Goal: Task Accomplishment & Management: Use online tool/utility

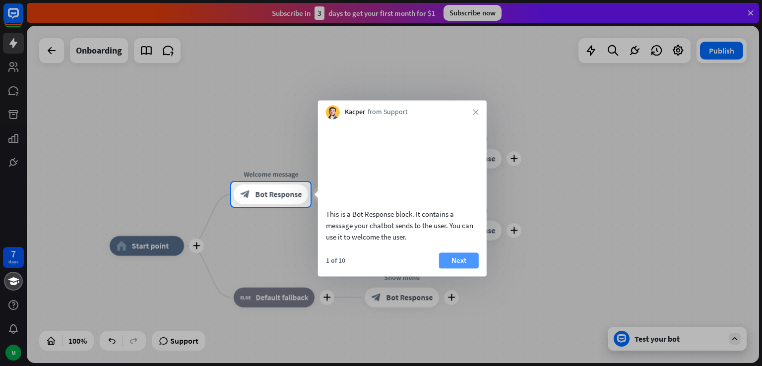
click at [462, 268] on button "Next" at bounding box center [459, 260] width 40 height 16
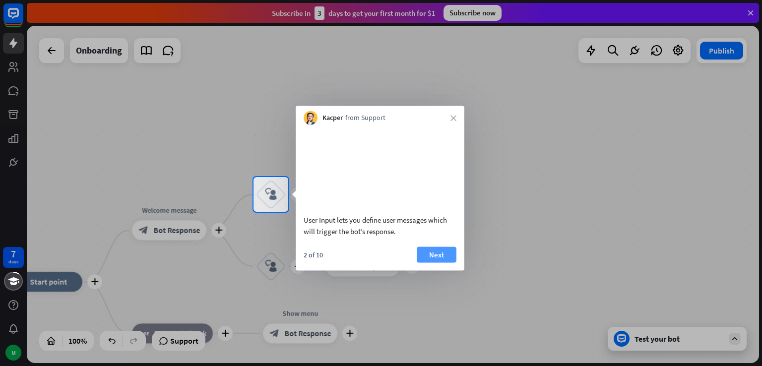
click at [446, 262] on button "Next" at bounding box center [437, 254] width 40 height 16
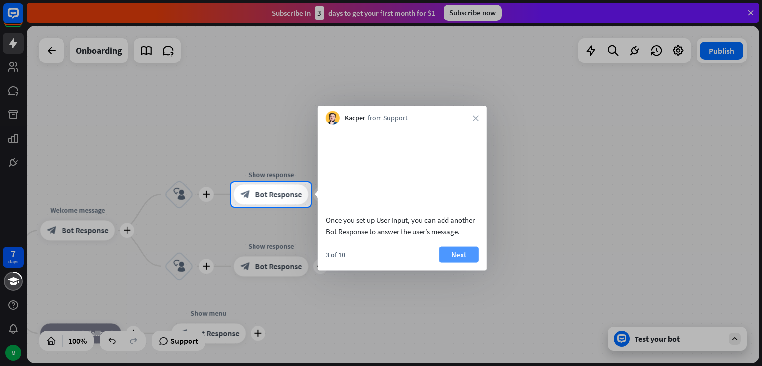
click at [450, 262] on button "Next" at bounding box center [459, 254] width 40 height 16
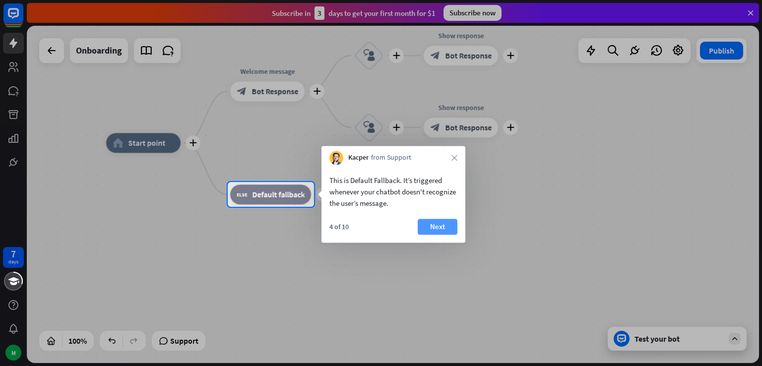
click at [430, 229] on button "Next" at bounding box center [437, 227] width 40 height 16
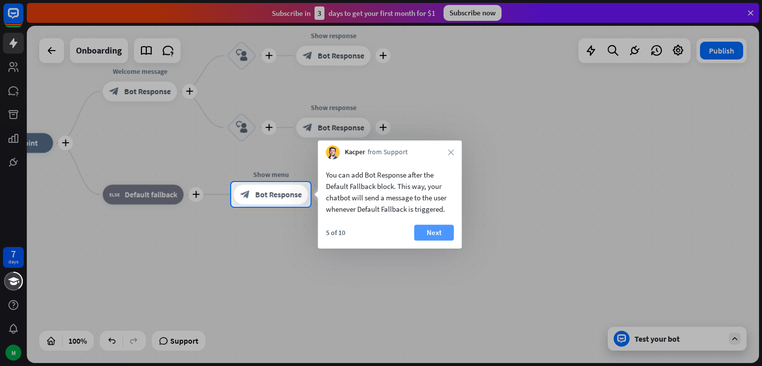
click at [429, 228] on button "Next" at bounding box center [434, 233] width 40 height 16
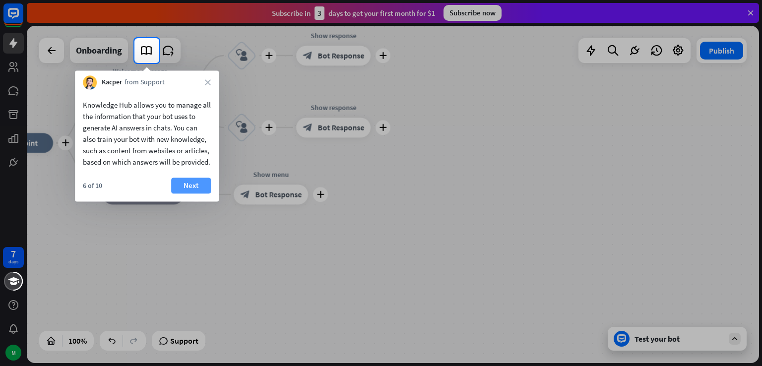
click at [181, 193] on button "Next" at bounding box center [191, 186] width 40 height 16
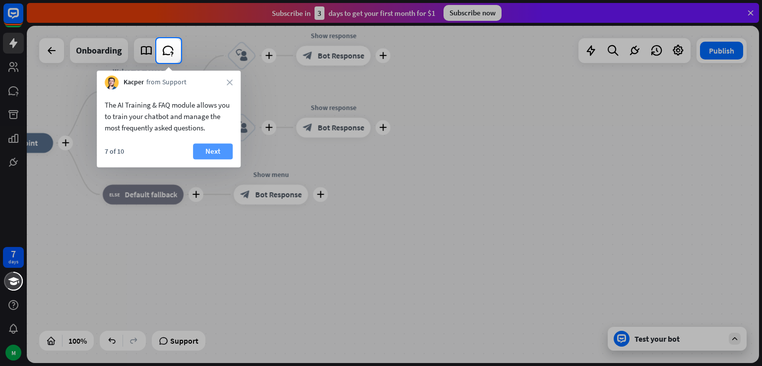
click at [204, 151] on button "Next" at bounding box center [213, 151] width 40 height 16
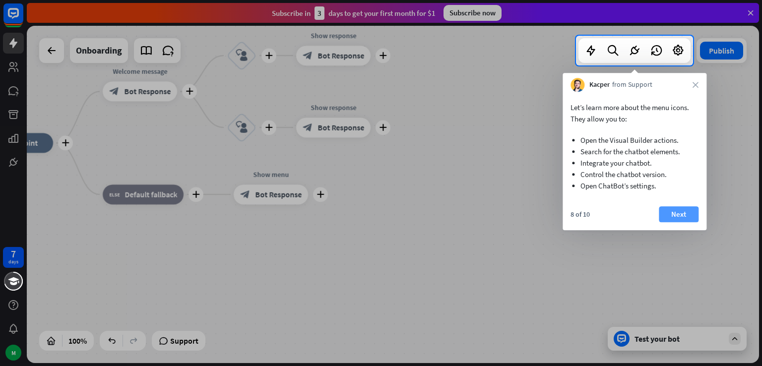
click at [666, 210] on button "Next" at bounding box center [678, 214] width 40 height 16
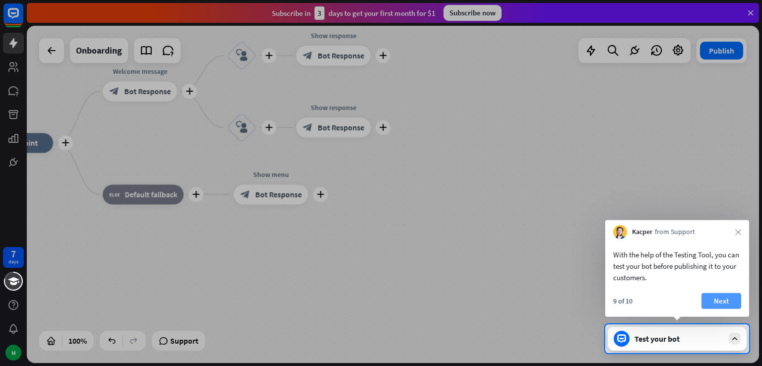
click at [721, 297] on button "Next" at bounding box center [721, 301] width 40 height 16
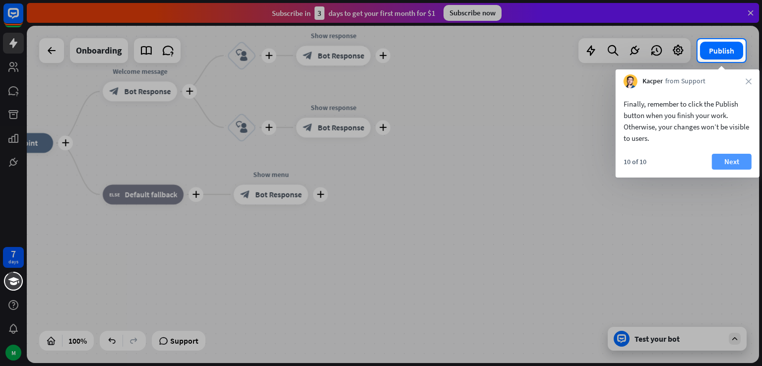
click at [734, 168] on button "Next" at bounding box center [732, 162] width 40 height 16
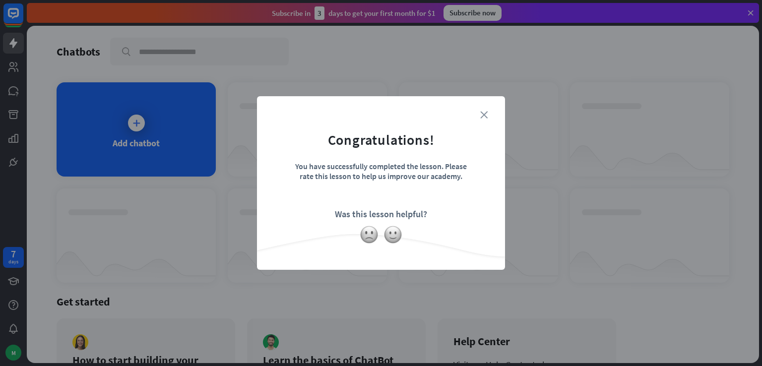
click at [482, 114] on icon "close" at bounding box center [483, 114] width 7 height 7
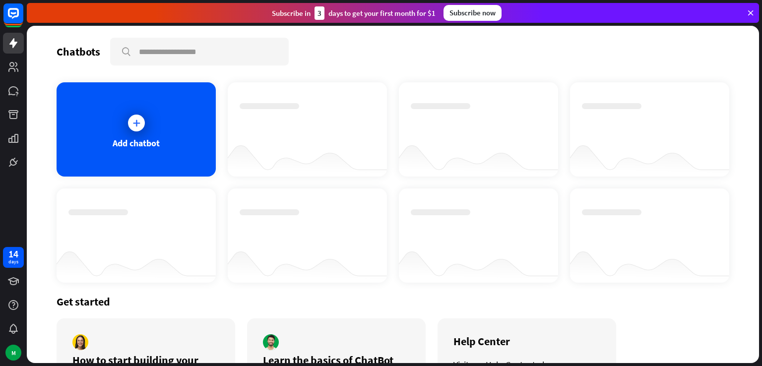
click at [750, 12] on icon at bounding box center [750, 12] width 9 height 9
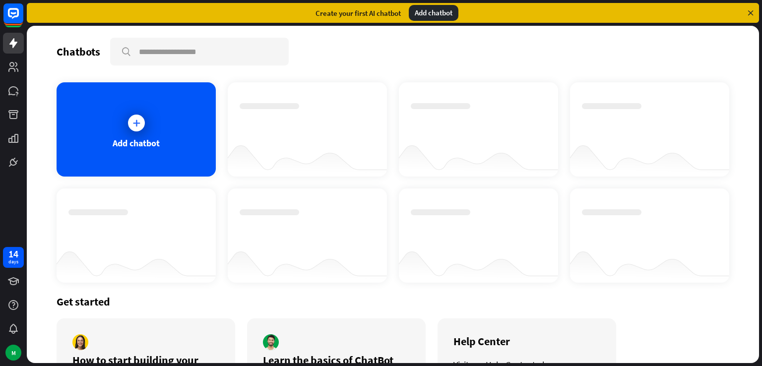
click at [748, 9] on icon at bounding box center [750, 12] width 9 height 9
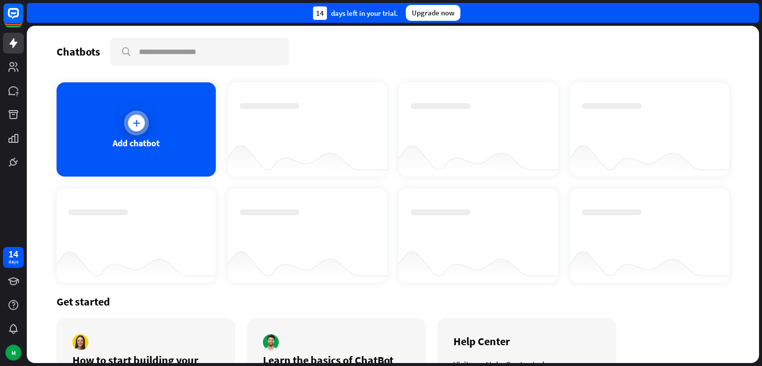
click at [138, 115] on div at bounding box center [136, 123] width 17 height 17
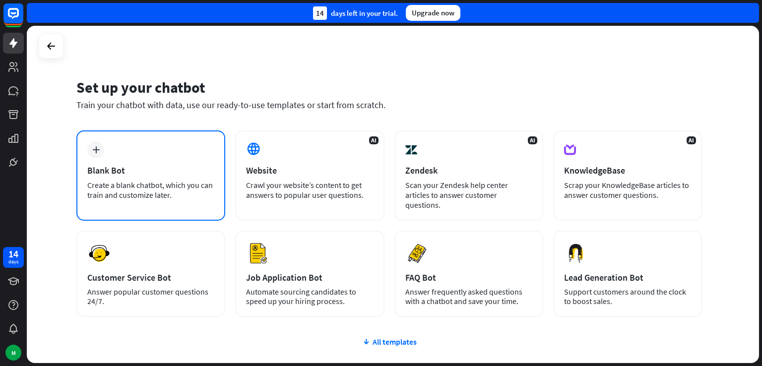
click at [153, 172] on div "Blank Bot" at bounding box center [150, 170] width 127 height 11
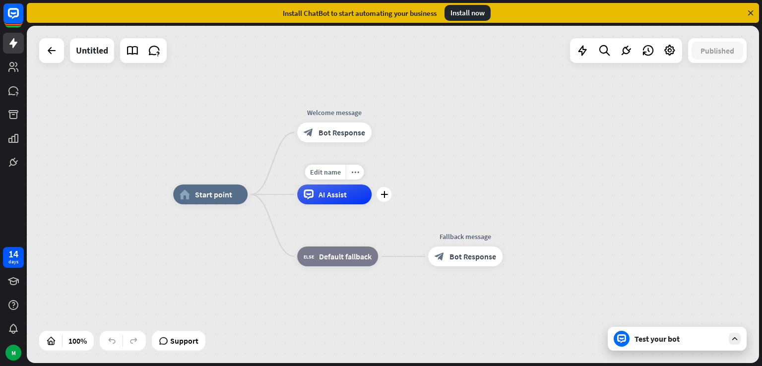
click at [334, 198] on span "AI Assist" at bounding box center [332, 194] width 28 height 10
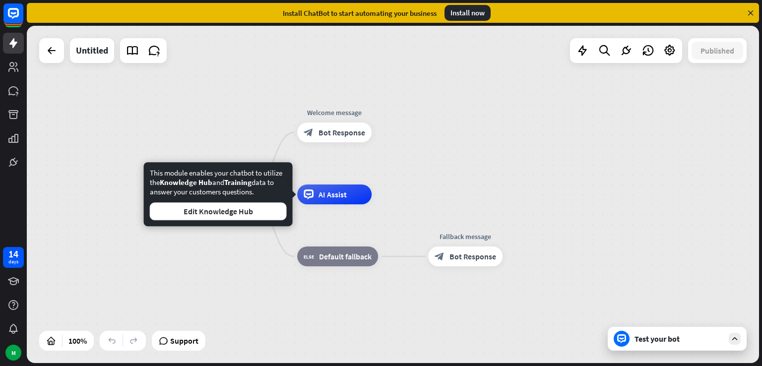
click at [159, 317] on div "home_2 Start point Welcome message block_bot_response Bot Response Edit name mo…" at bounding box center [393, 194] width 732 height 337
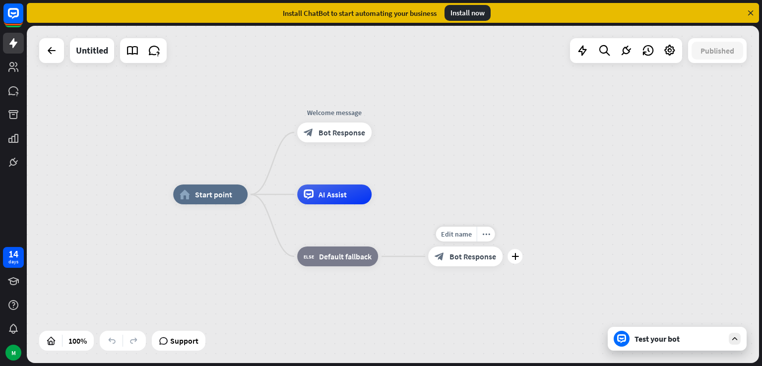
click at [486, 261] on div "block_bot_response Bot Response" at bounding box center [465, 256] width 74 height 20
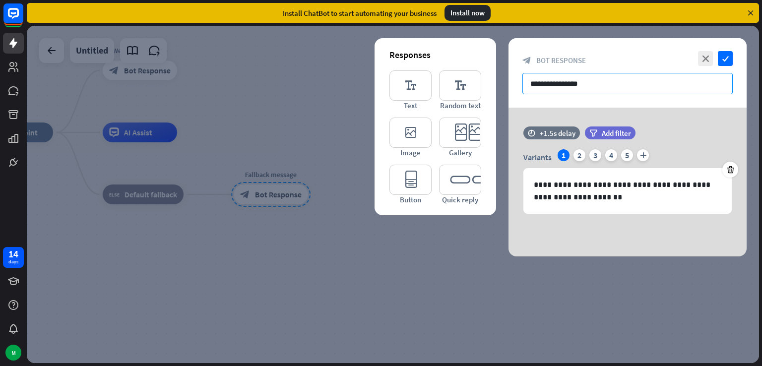
click at [629, 77] on input "**********" at bounding box center [627, 83] width 210 height 21
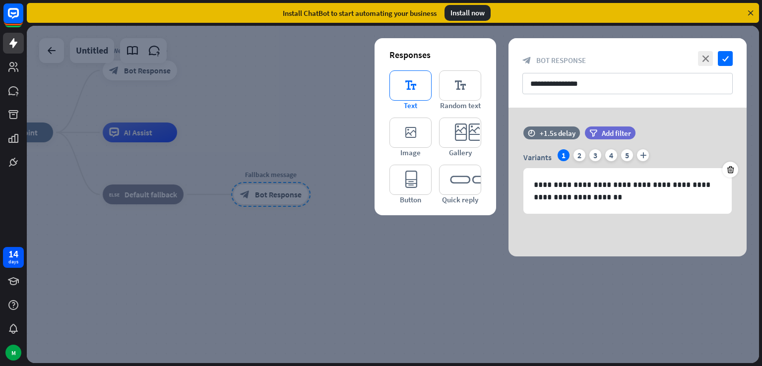
click at [407, 96] on icon "editor_text" at bounding box center [410, 85] width 42 height 30
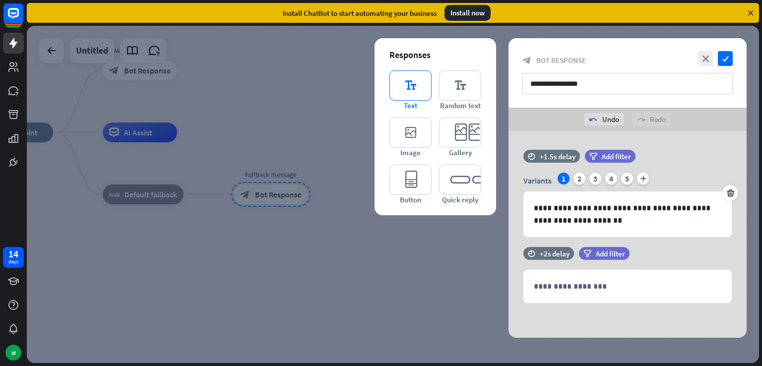
click at [407, 96] on icon "editor_text" at bounding box center [410, 85] width 42 height 30
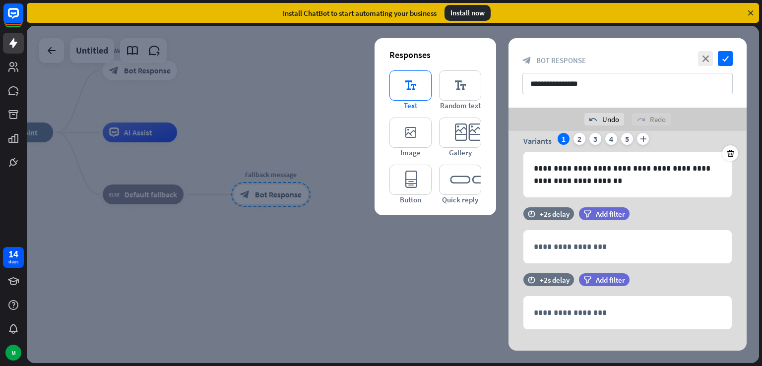
scroll to position [53, 0]
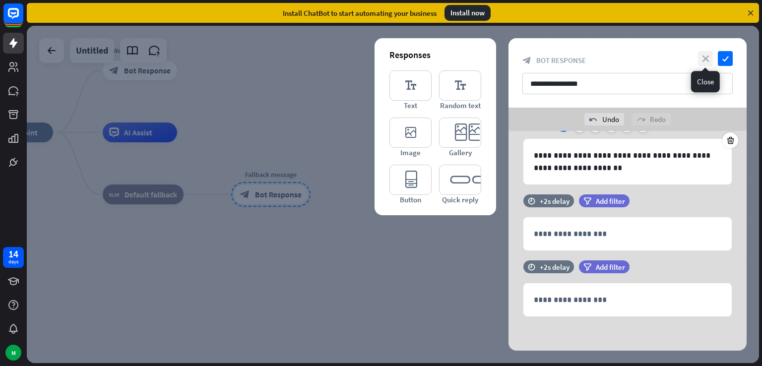
click at [703, 60] on icon "close" at bounding box center [705, 58] width 15 height 15
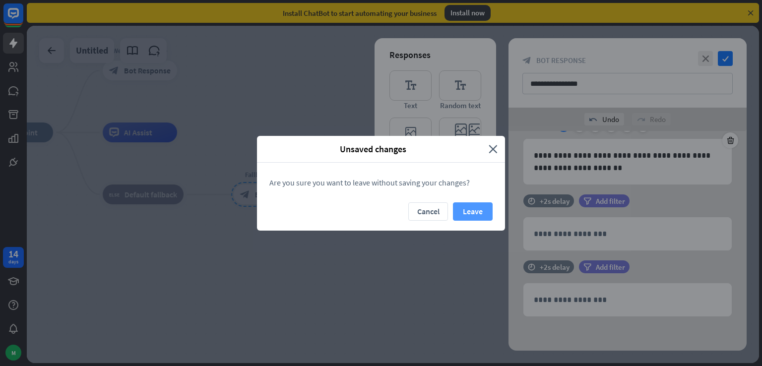
click at [476, 213] on button "Leave" at bounding box center [473, 211] width 40 height 18
